Goal: Check status: Check status

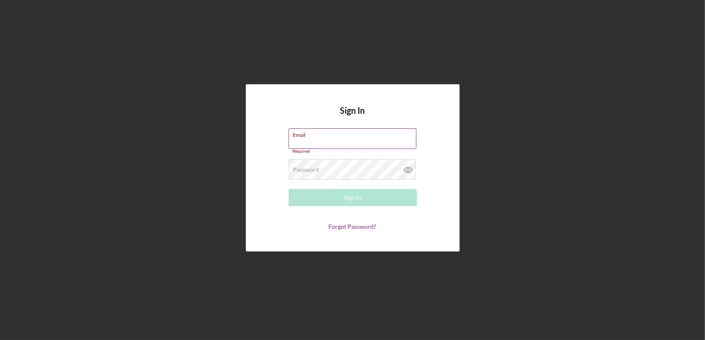
click at [319, 142] on input "Email" at bounding box center [353, 138] width 128 height 21
type input "[EMAIL_ADDRESS][DOMAIN_NAME]"
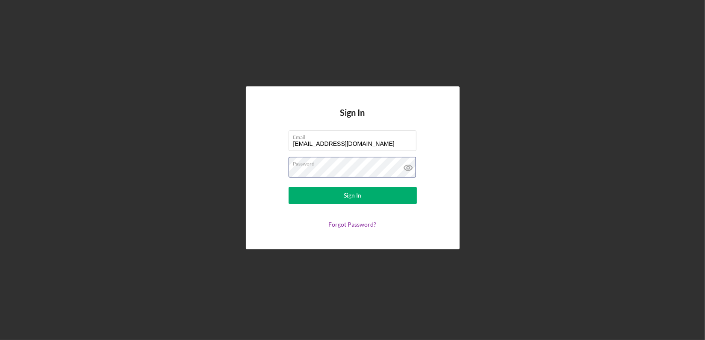
click at [289, 187] on button "Sign In" at bounding box center [353, 195] width 128 height 17
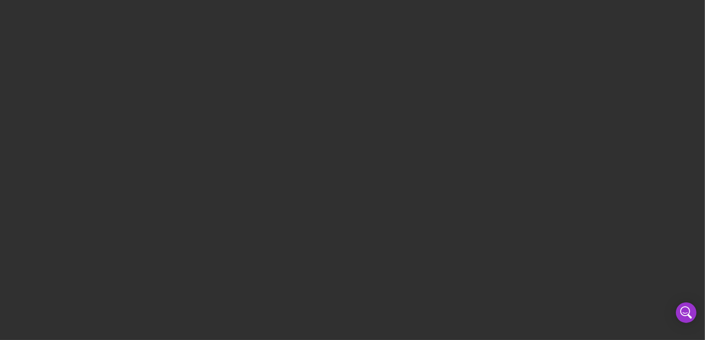
click at [318, 173] on div at bounding box center [352, 170] width 705 height 340
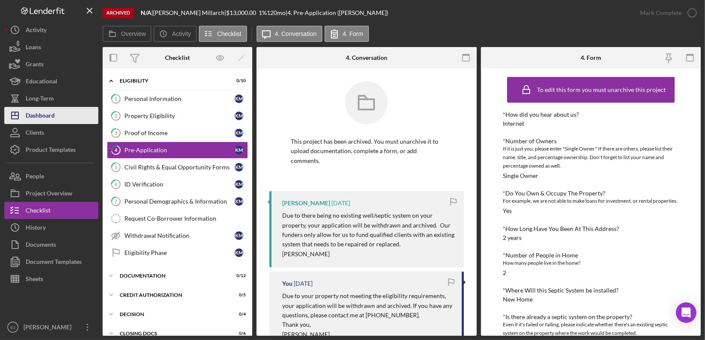
click at [56, 117] on button "Icon/Dashboard Dashboard" at bounding box center [51, 115] width 94 height 17
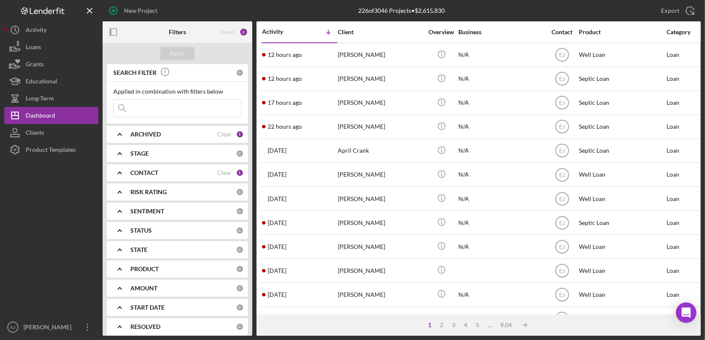
click at [110, 137] on icon "Icon/Expander" at bounding box center [119, 134] width 21 height 21
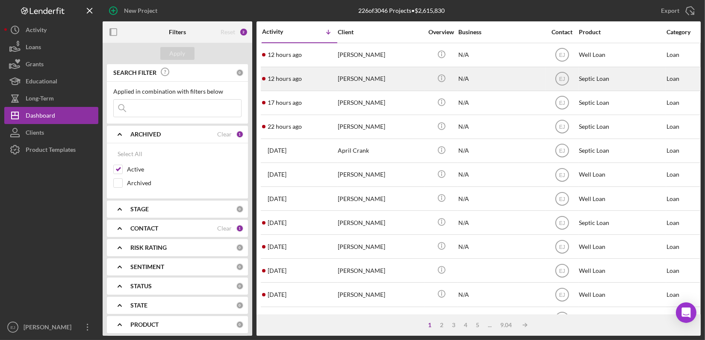
click at [371, 86] on div "Joseph Stokes" at bounding box center [381, 79] width 86 height 23
